Goal: Use online tool/utility: Utilize a website feature to perform a specific function

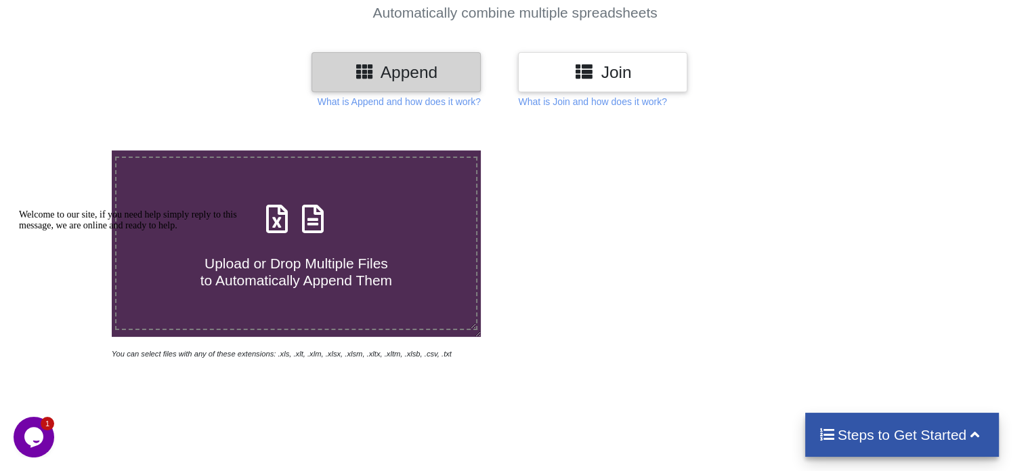
scroll to position [148, 0]
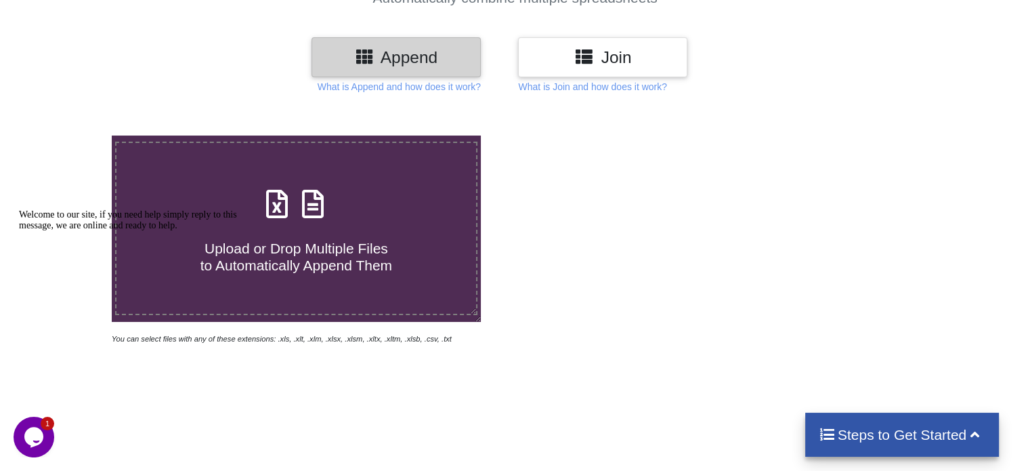
click at [368, 204] on div "Upload or Drop Multiple Files to Automatically Append Them" at bounding box center [295, 228] width 359 height 91
click at [70, 135] on input "Upload or Drop Multiple Files to Automatically Append Them" at bounding box center [70, 135] width 0 height 0
type input "C:\fakepath\Merlin_Brands_Pvt._Ltd._Outright_pin10250911apx00af.xls"
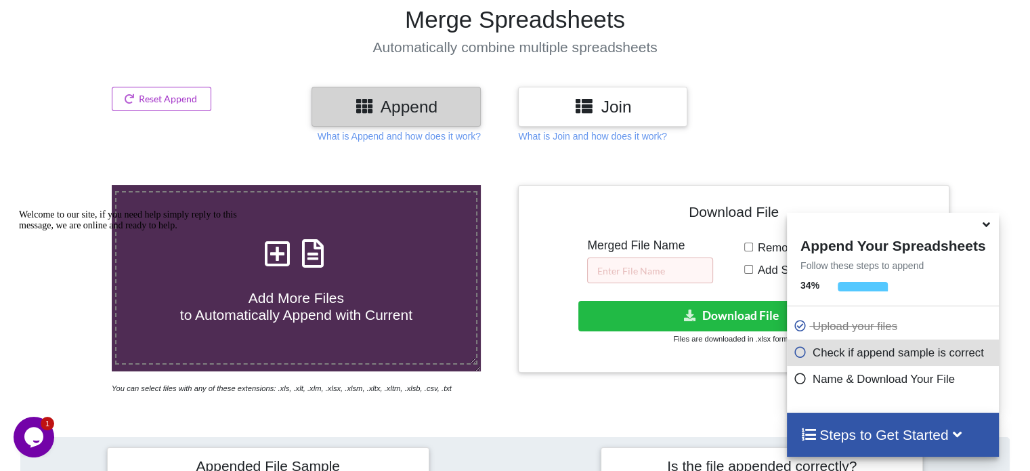
scroll to position [98, 0]
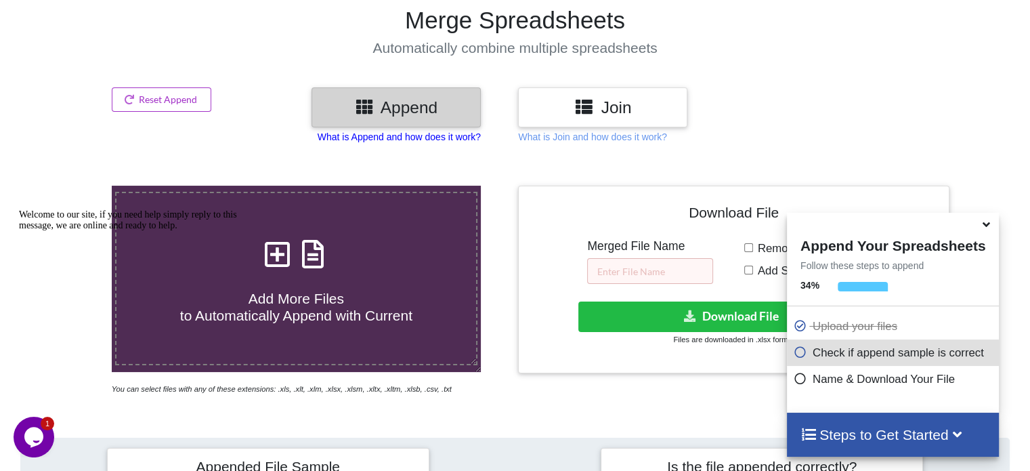
click at [385, 136] on p "What is Append and how does it work?" at bounding box center [399, 137] width 163 height 14
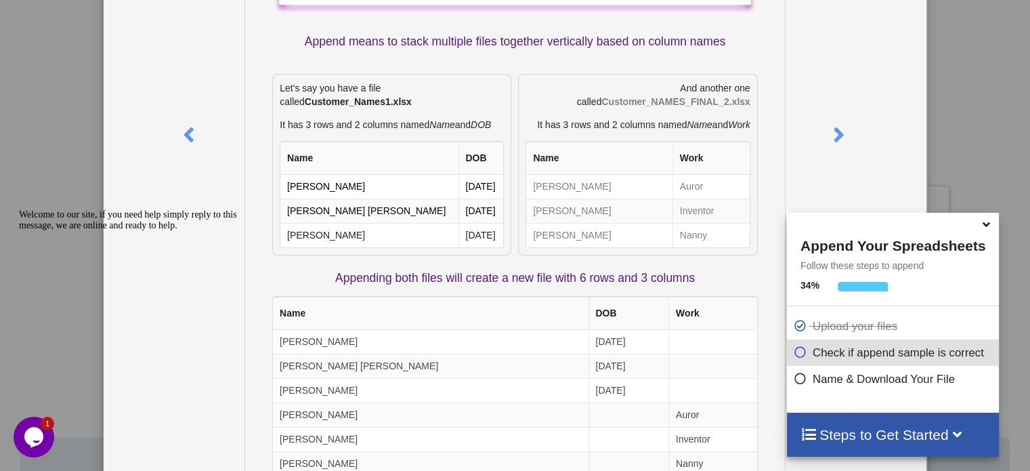
scroll to position [217, 0]
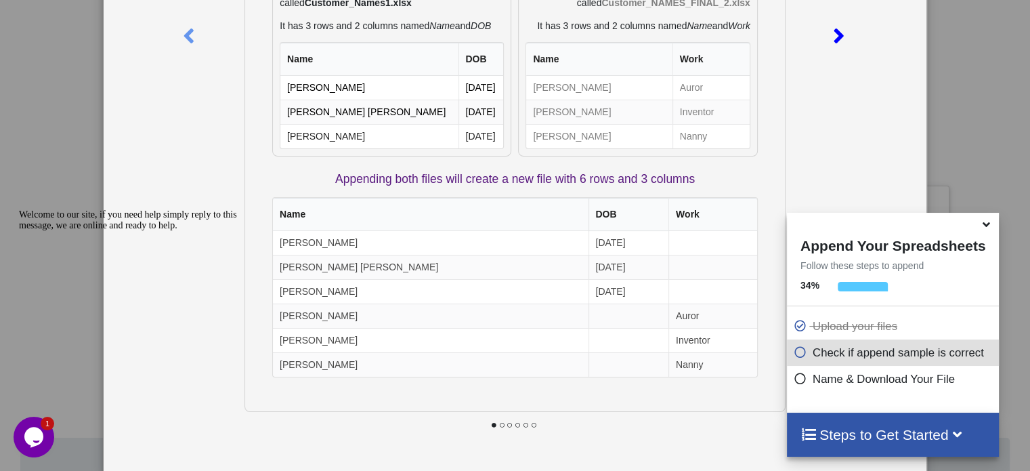
click at [833, 42] on icon at bounding box center [839, 30] width 28 height 24
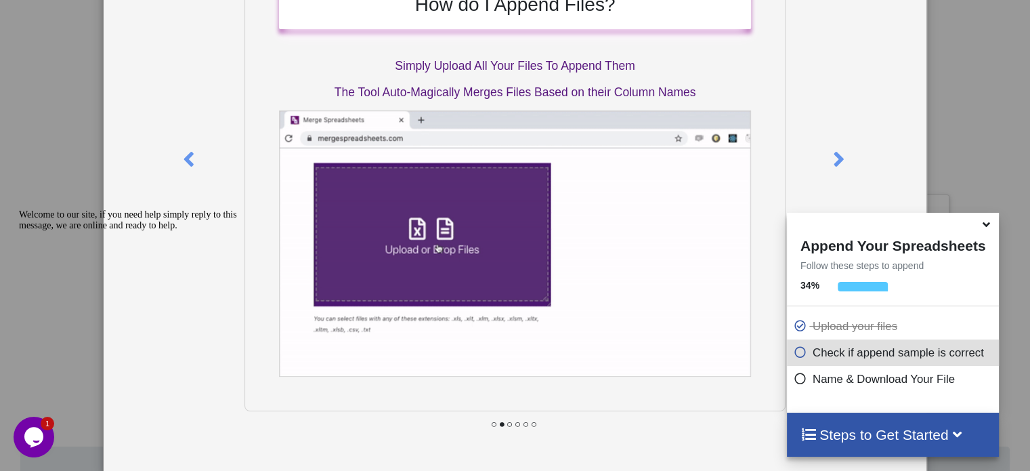
scroll to position [89, 0]
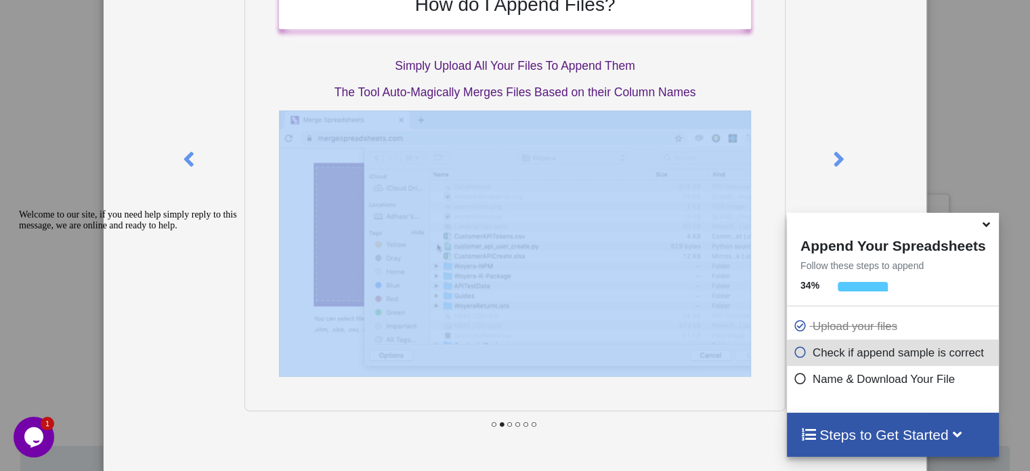
drag, startPoint x: 837, startPoint y: 158, endPoint x: 748, endPoint y: 142, distance: 91.0
click at [748, 142] on div "How do I Append Files? Simply Upload All Your Files To Append Them The Tool Aut…" at bounding box center [515, 217] width 822 height 490
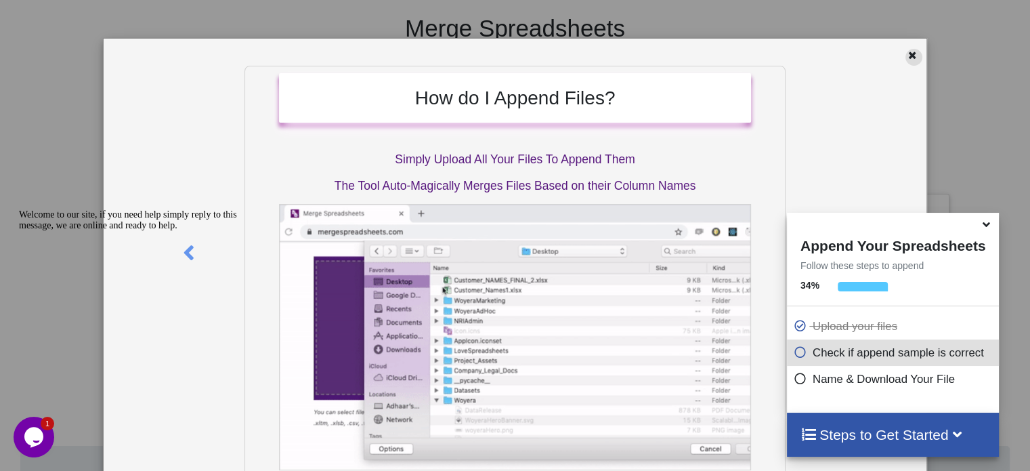
click at [909, 58] on icon at bounding box center [913, 53] width 12 height 9
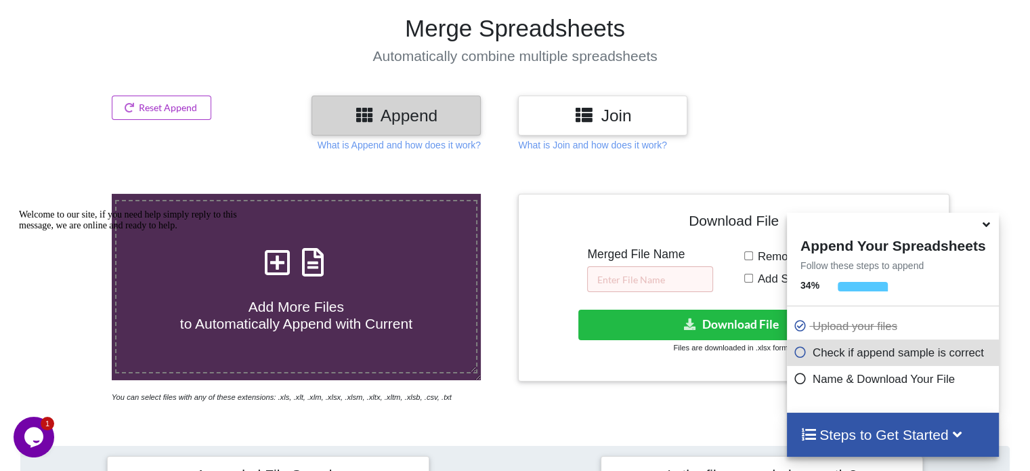
click at [610, 126] on div "Join" at bounding box center [602, 116] width 169 height 40
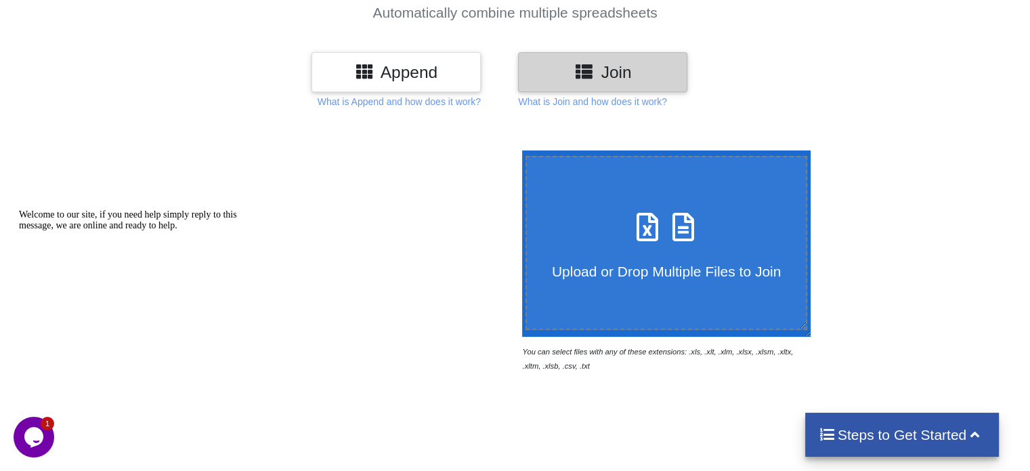
scroll to position [135, 0]
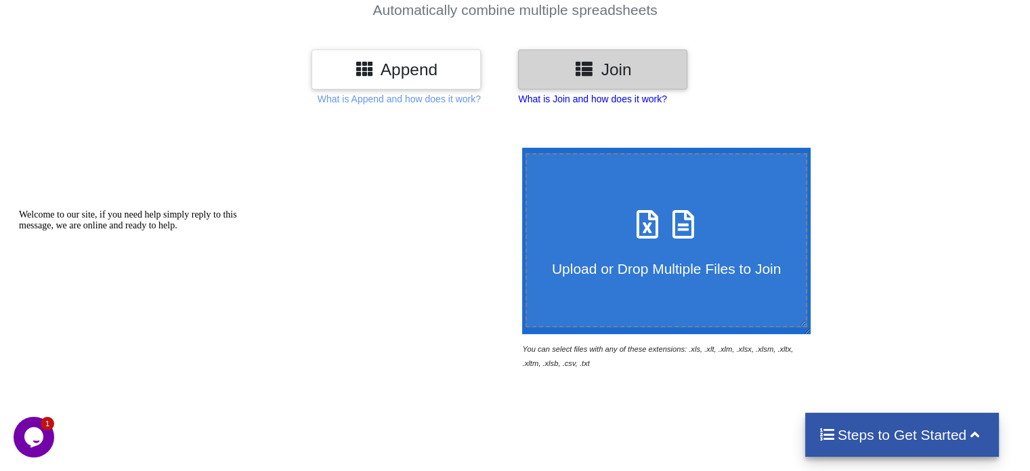
click at [577, 93] on p "What is Join and how does it work?" at bounding box center [592, 99] width 148 height 14
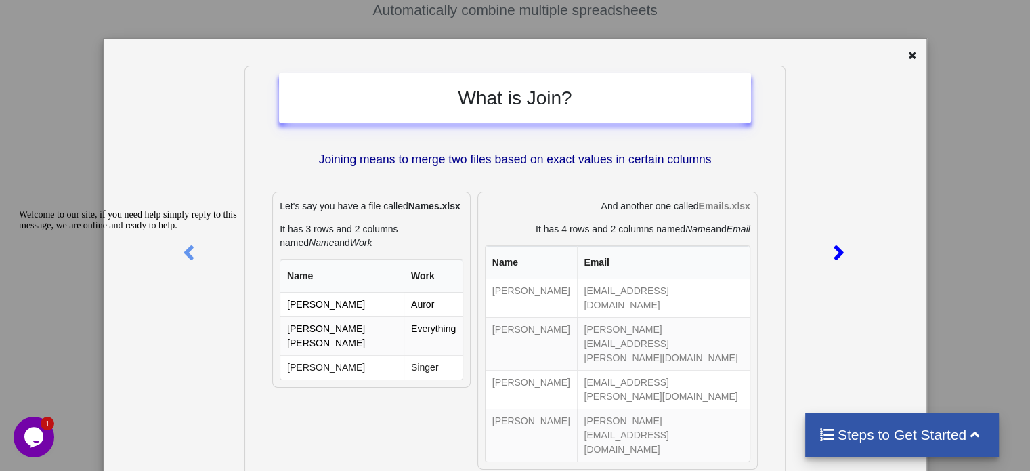
click at [826, 254] on icon at bounding box center [839, 247] width 28 height 24
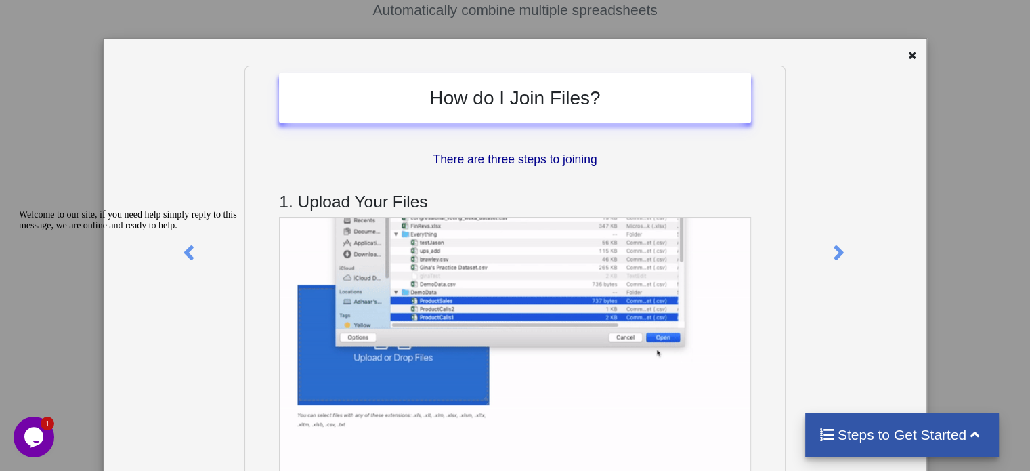
click at [190, 231] on div "Welcome to our site, if you need help simply reply to this message, we are onli…" at bounding box center [141, 220] width 244 height 22
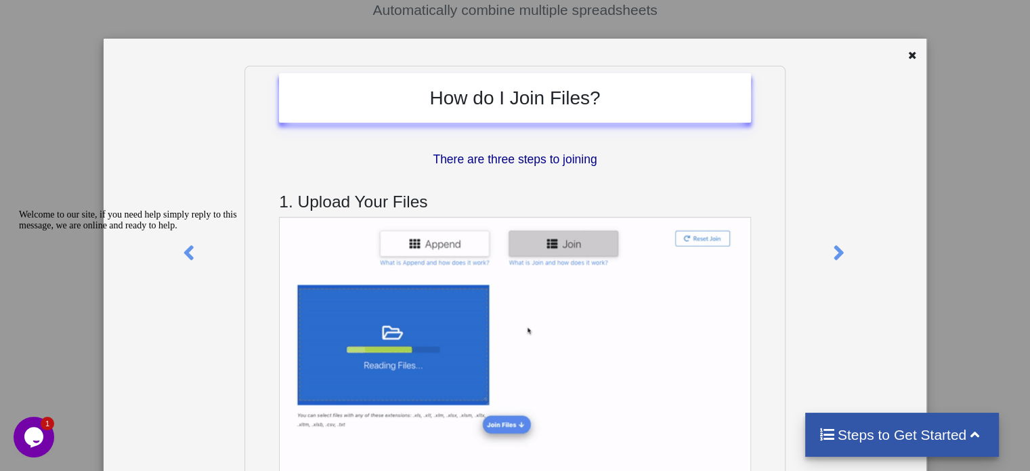
click at [182, 231] on div "Welcome to our site, if you need help simply reply to this message, we are onli…" at bounding box center [141, 220] width 244 height 22
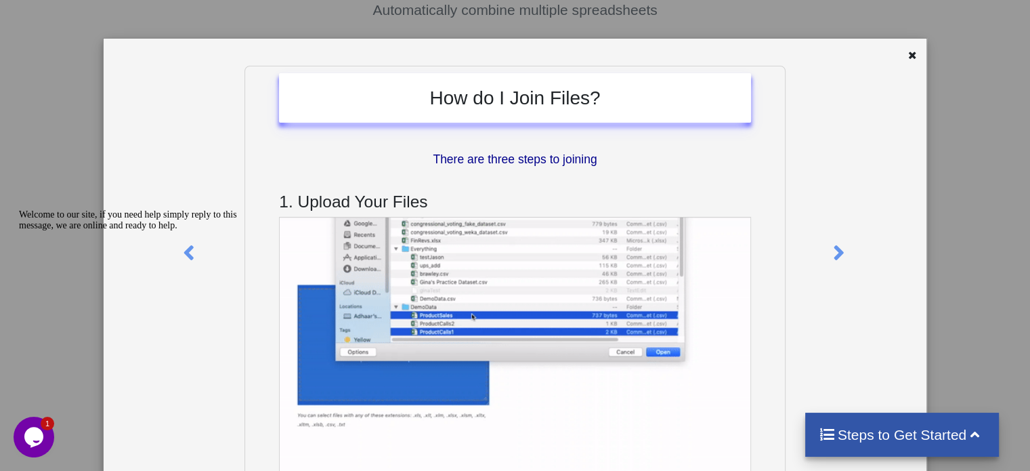
click at [186, 231] on div "Welcome to our site, if you need help simply reply to this message, we are onli…" at bounding box center [141, 220] width 244 height 22
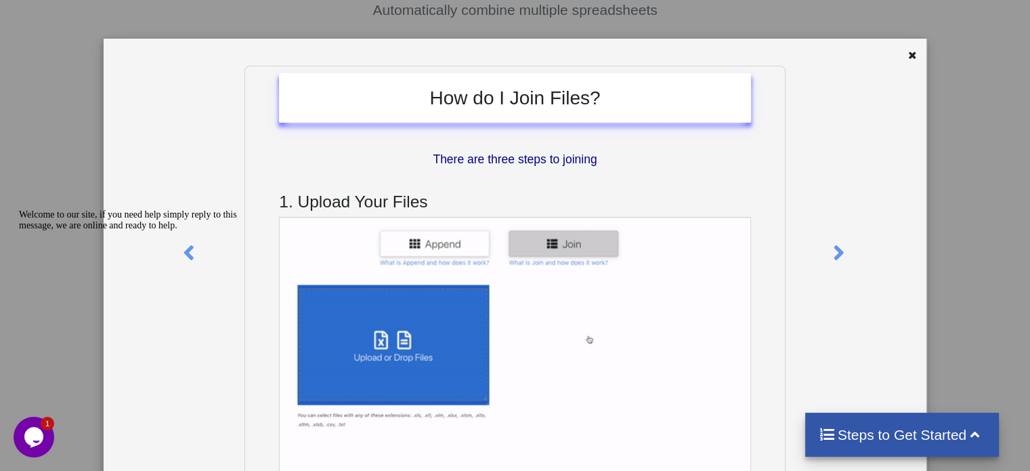
click at [186, 231] on div "Welcome to our site, if you need help simply reply to this message, we are onli…" at bounding box center [141, 220] width 244 height 22
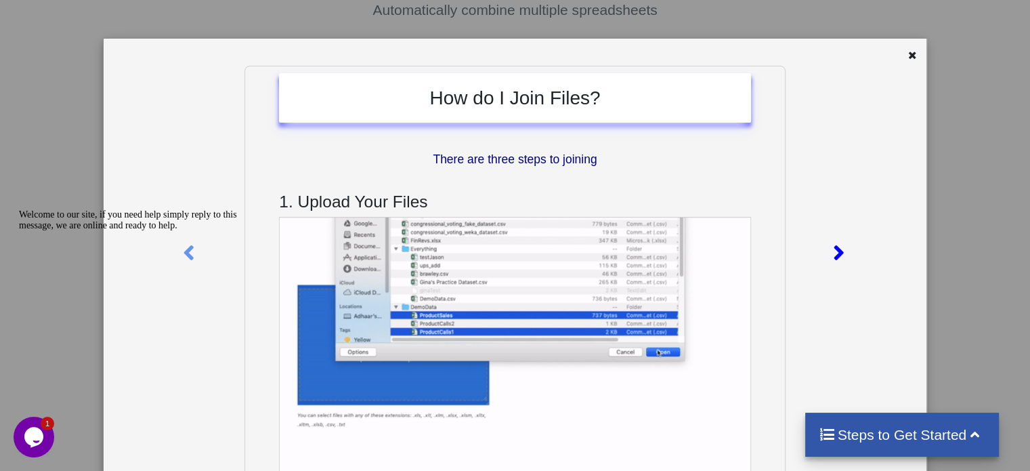
click at [837, 253] on icon at bounding box center [839, 247] width 28 height 24
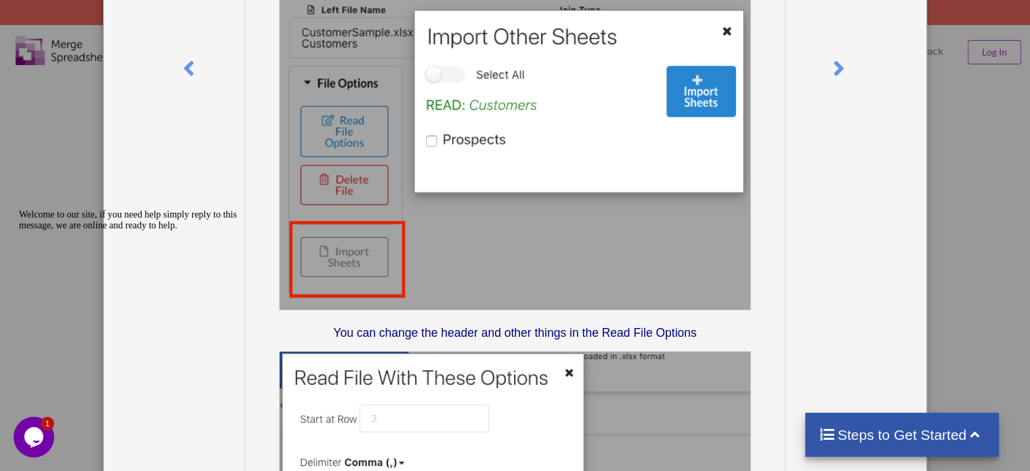
scroll to position [65, 0]
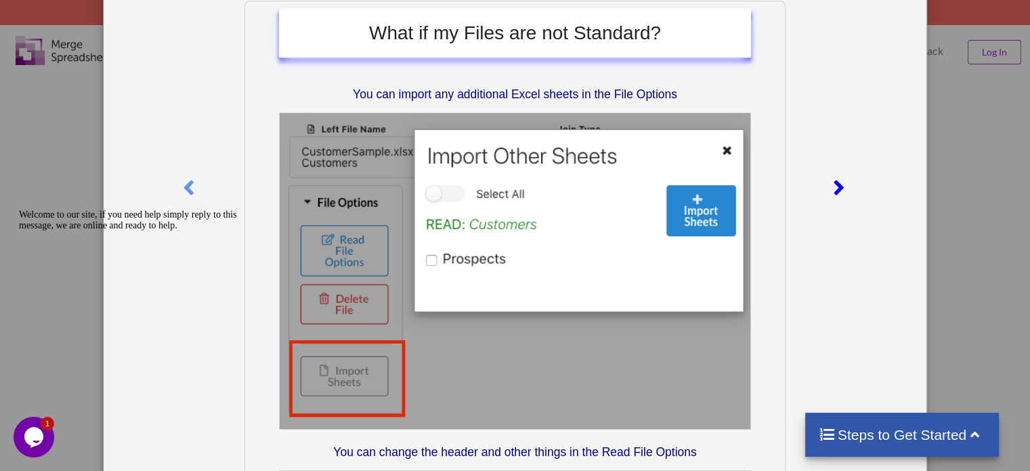
click at [832, 173] on icon at bounding box center [839, 182] width 28 height 24
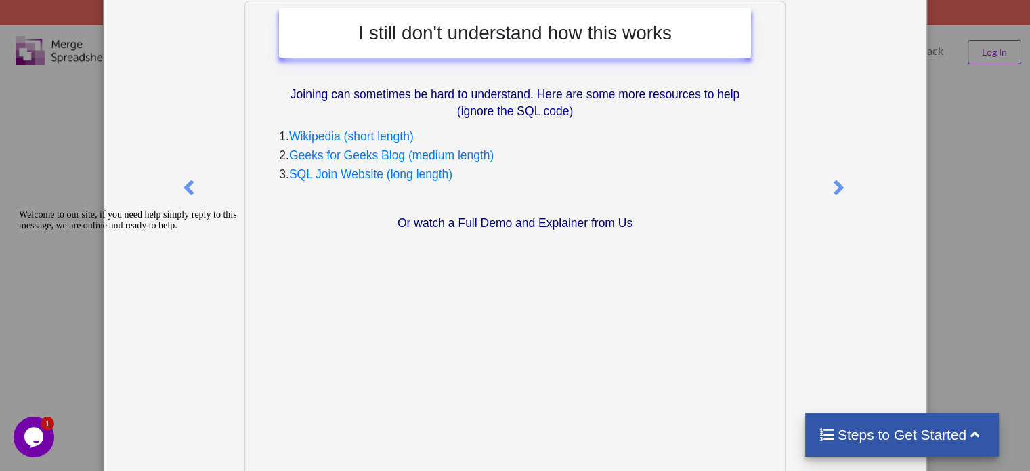
scroll to position [0, 0]
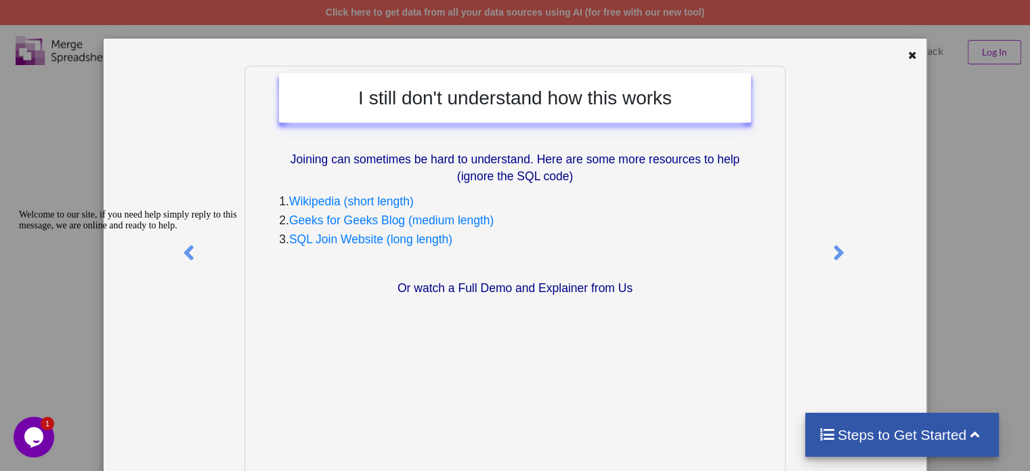
click at [194, 231] on div "Welcome to our site, if you need help simply reply to this message, we are onli…" at bounding box center [141, 220] width 244 height 22
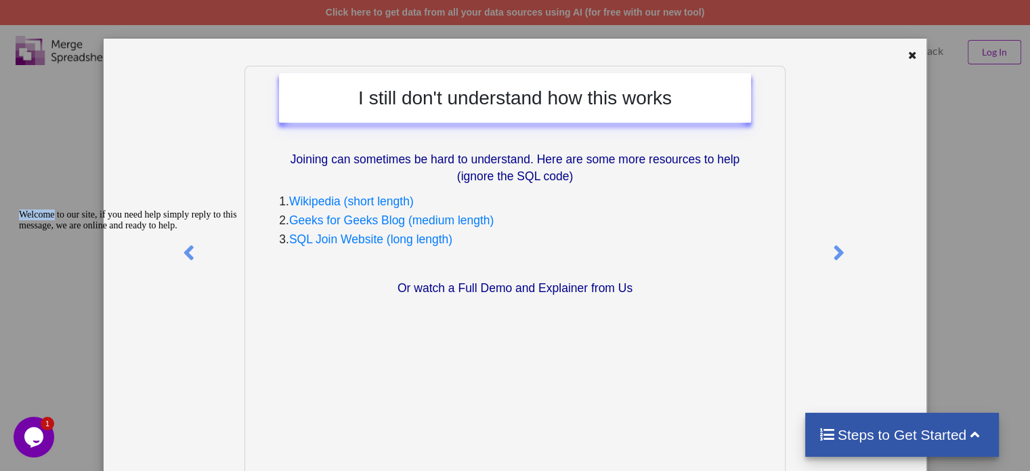
drag, startPoint x: 194, startPoint y: 248, endPoint x: 0, endPoint y: 344, distance: 216.3
click at [14, 344] on html "Welcome to our site, if you need help simply reply to this message, we are onli…" at bounding box center [136, 307] width 244 height 206
click at [19, 209] on icon "Chat attention grabber" at bounding box center [19, 209] width 0 height 0
click at [909, 60] on div at bounding box center [914, 57] width 17 height 17
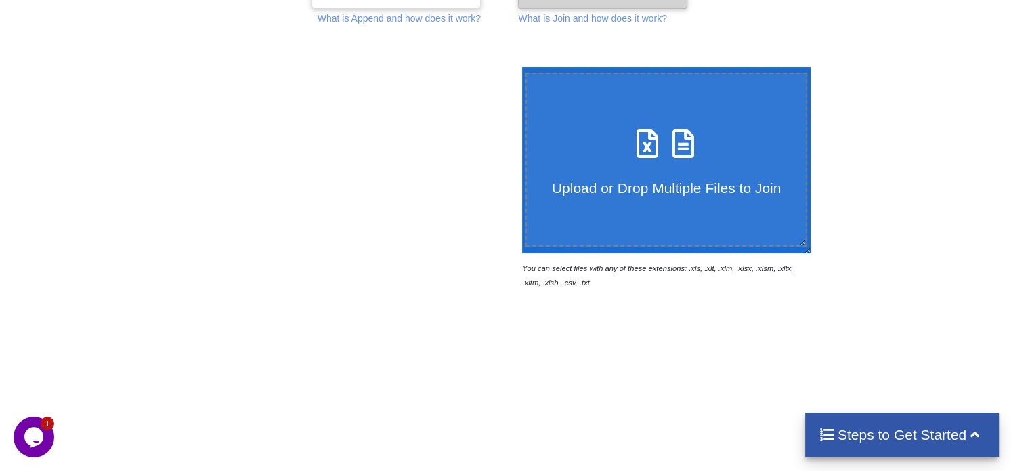
scroll to position [219, 0]
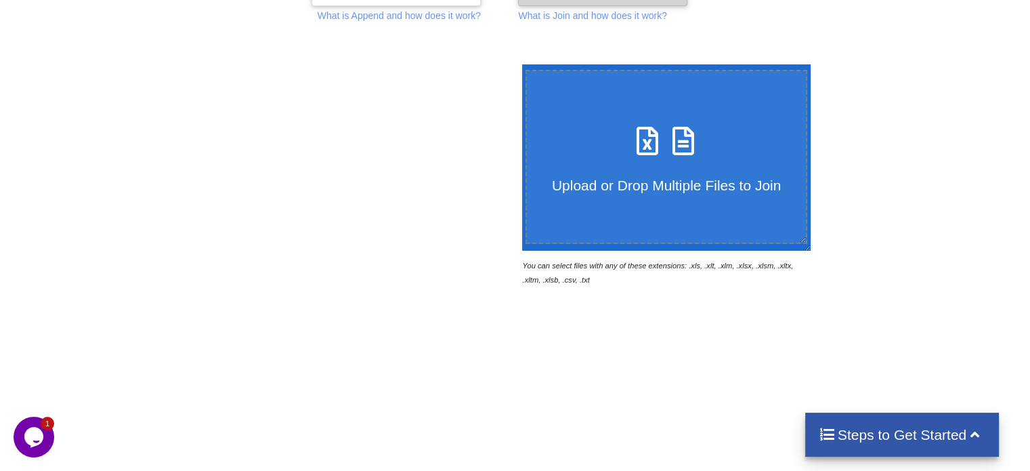
click at [631, 135] on icon at bounding box center [648, 134] width 34 height 28
click at [519, 64] on input "Upload or Drop Multiple Files to Join" at bounding box center [519, 64] width 0 height 0
type input "C:\fakepath\Merlin_Brands_Pvt._Ltd._Outright_pin10250911apx00af.xls"
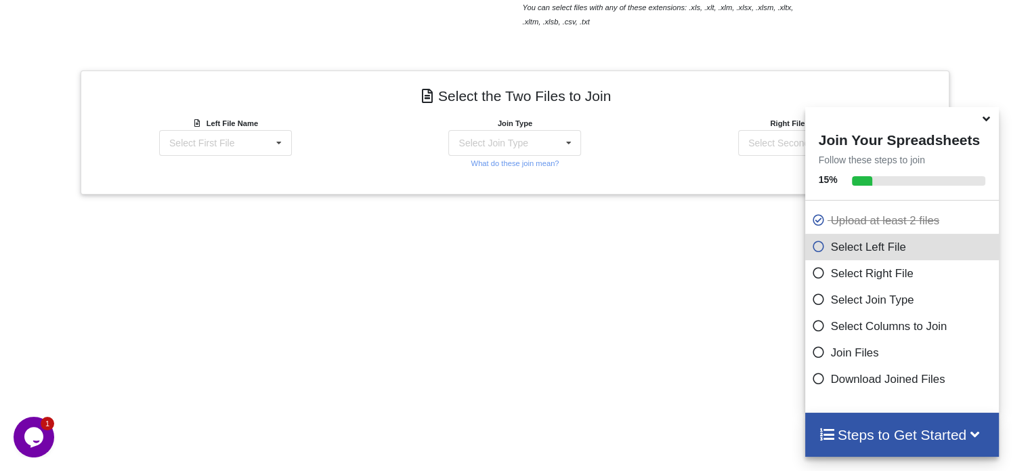
scroll to position [475, 0]
click at [240, 148] on div "Select First File Merlin_Brands_Pvt._Ltd._Outright_pin10250911apx00af.xls : und…" at bounding box center [225, 144] width 133 height 26
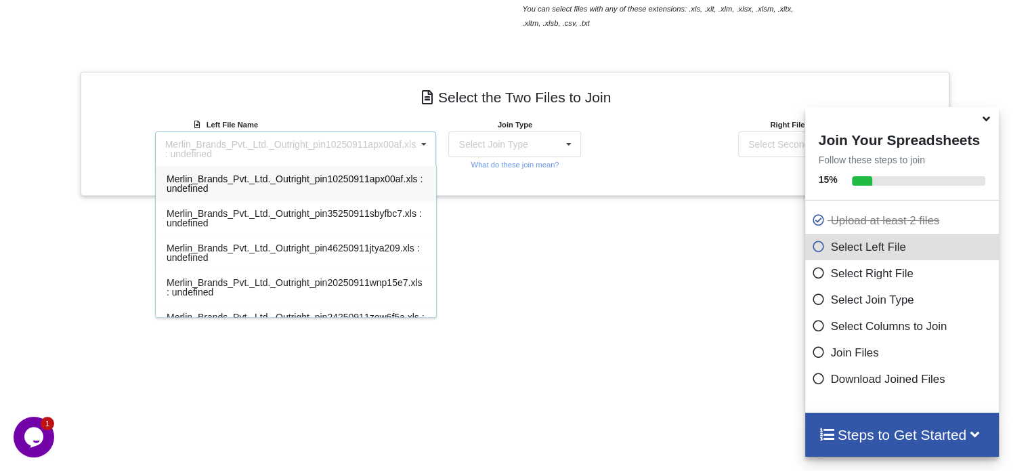
click at [601, 239] on div "Add More Files to Select For Join You can select files with any of these extens…" at bounding box center [515, 129] width 1030 height 700
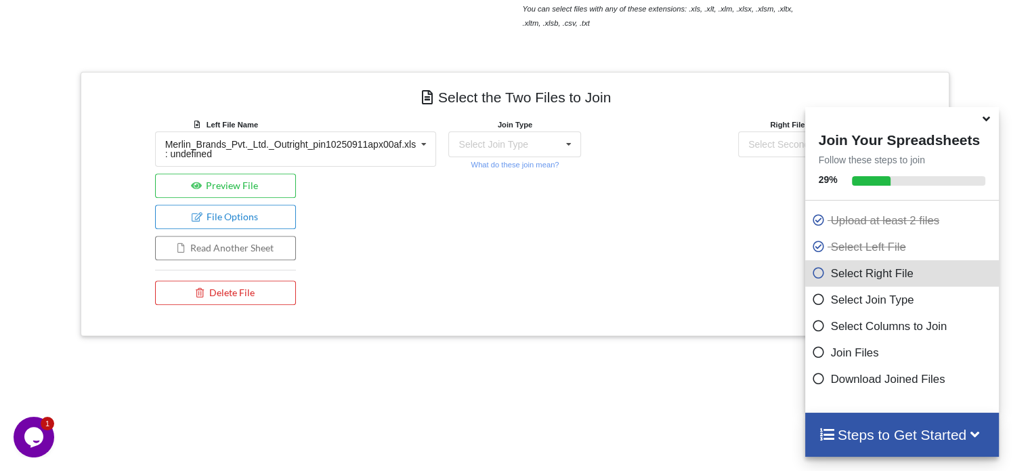
click at [986, 123] on icon at bounding box center [986, 116] width 14 height 12
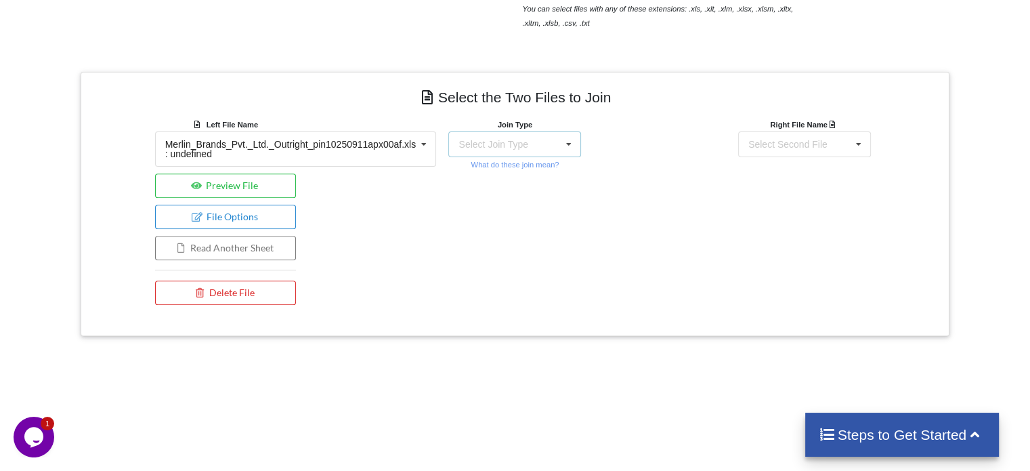
click at [544, 151] on div "Select Join Type INNER JOIN LEFT JOIN RIGHT JOIN FULL JOIN" at bounding box center [514, 144] width 133 height 26
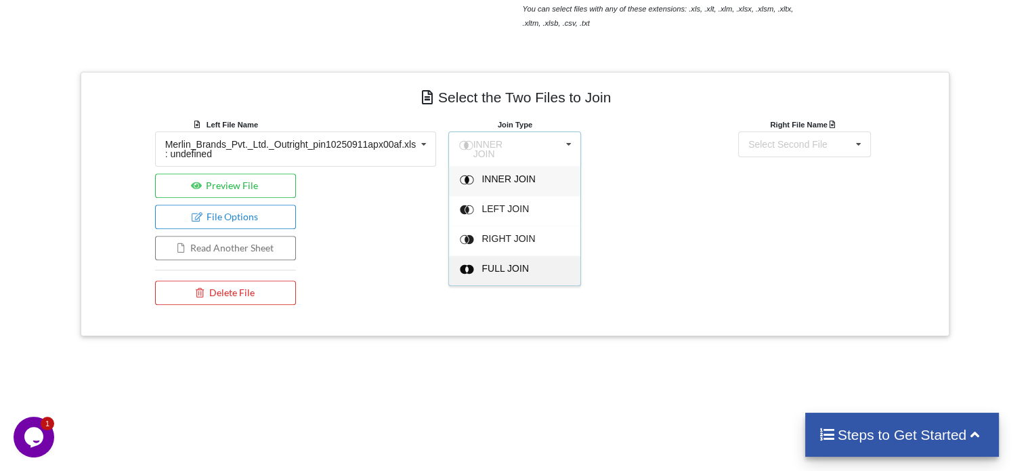
click at [505, 255] on div "FULL JOIN" at bounding box center [514, 270] width 131 height 30
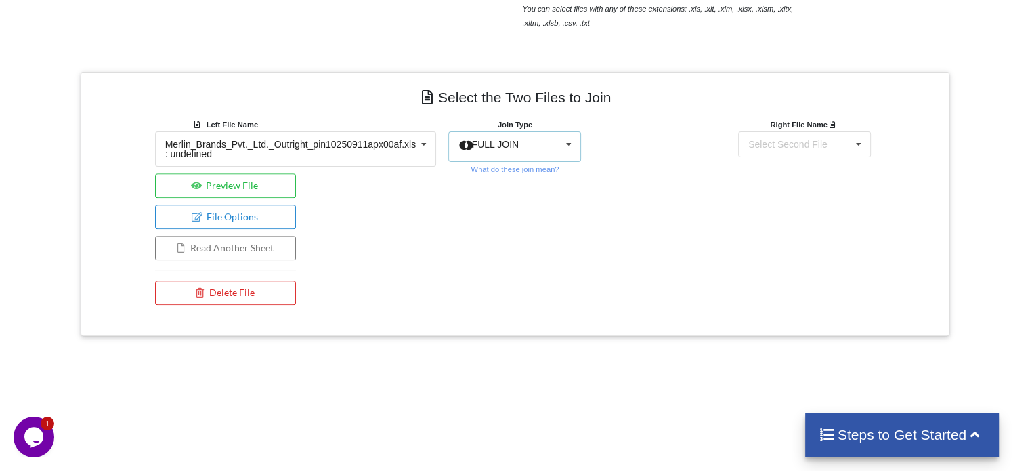
click at [509, 148] on span "FULL JOIN" at bounding box center [495, 144] width 47 height 11
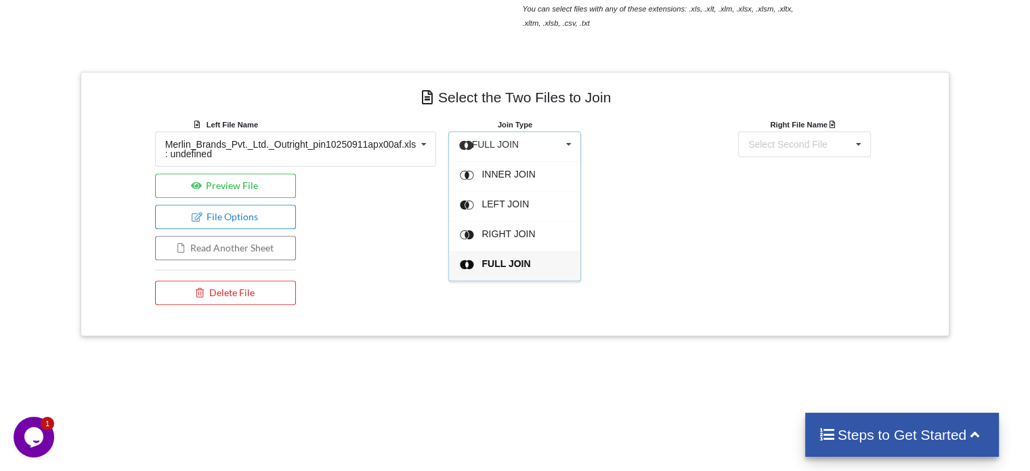
click at [670, 139] on div "Right File Name Select Second File Merlin_Brands_Pvt._Ltd._Outright_pin10250911…" at bounding box center [805, 214] width 290 height 194
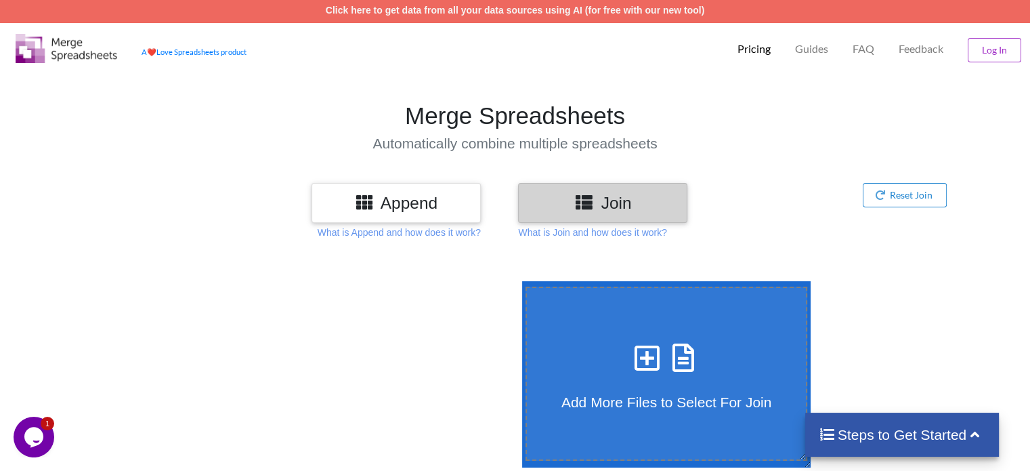
scroll to position [0, 0]
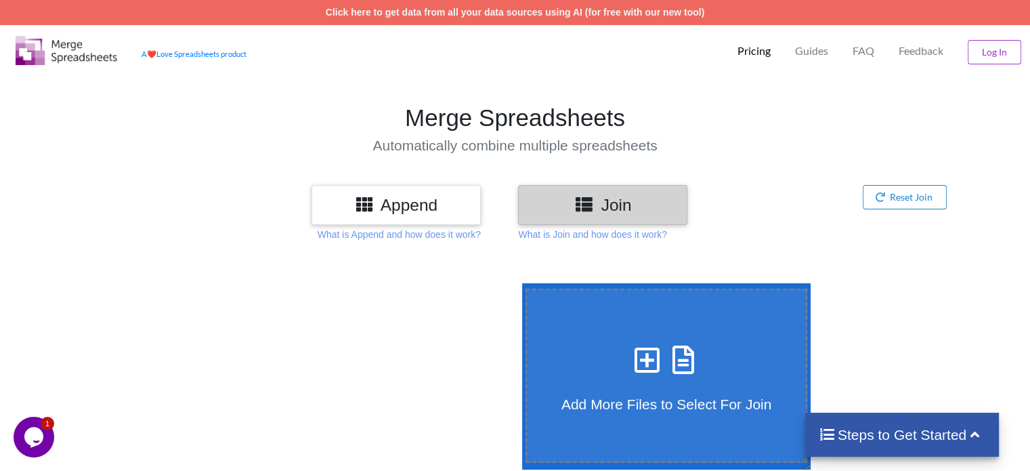
click at [363, 188] on div "Append" at bounding box center [396, 205] width 169 height 40
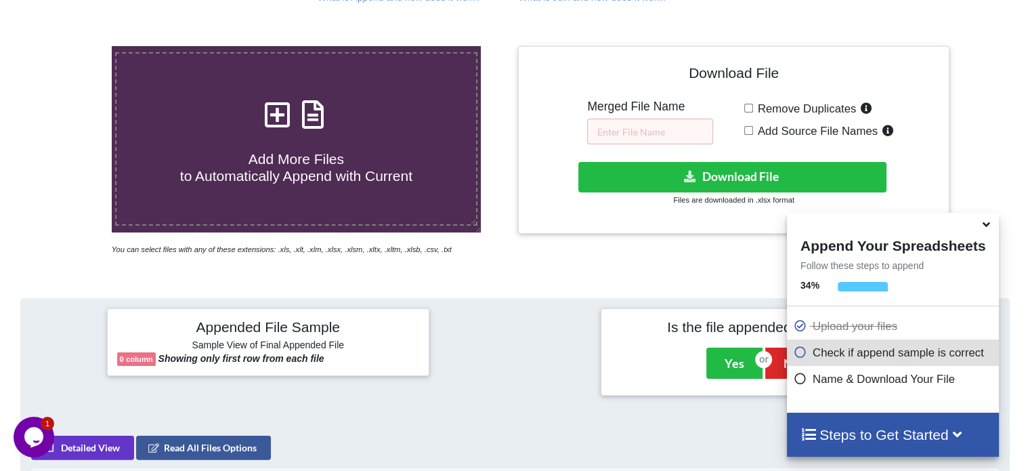
scroll to position [238, 0]
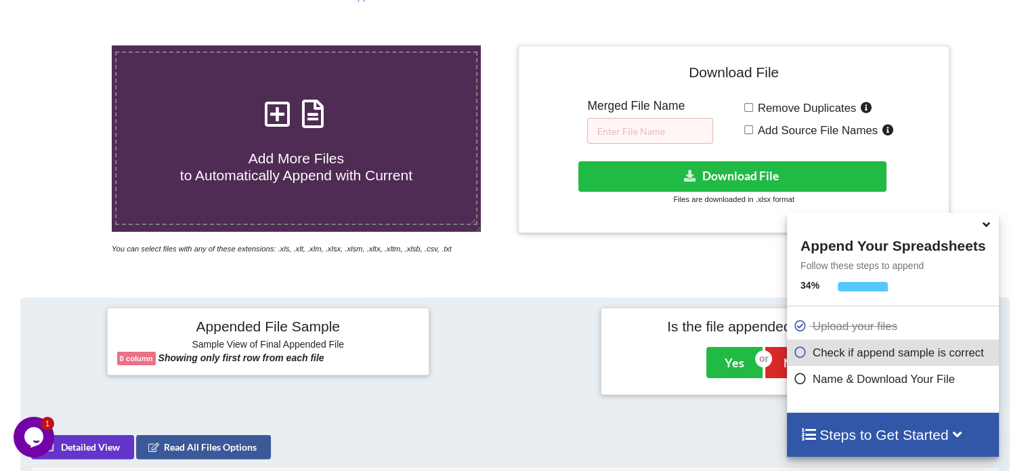
click at [385, 184] on label "Add More Files to Automatically Append with Current" at bounding box center [296, 137] width 362 height 173
click at [70, 45] on input "Add More Files to Automatically Append with Current" at bounding box center [70, 45] width 0 height 0
type input "C:\fakepath\Merlin_Brands_Pvt._Ltd._Outright_pin10250911apx00af.xls"
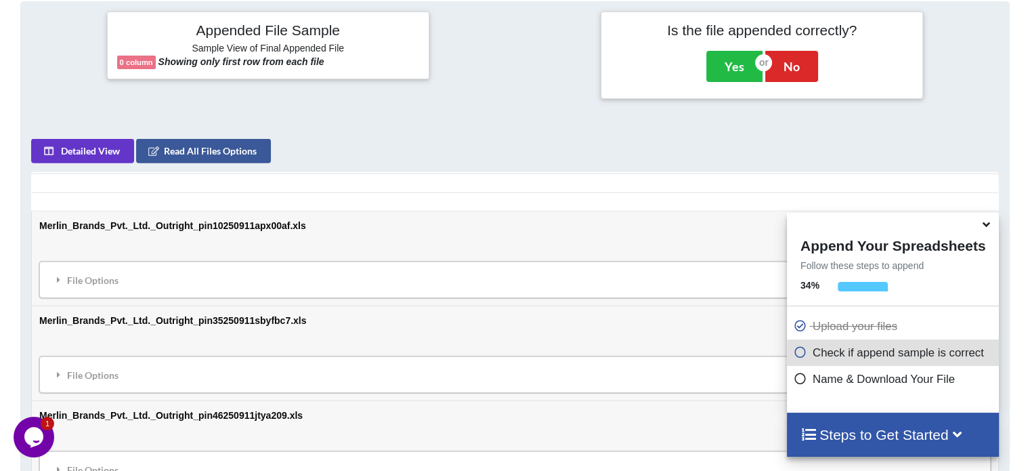
scroll to position [534, 0]
